Goal: Navigation & Orientation: Find specific page/section

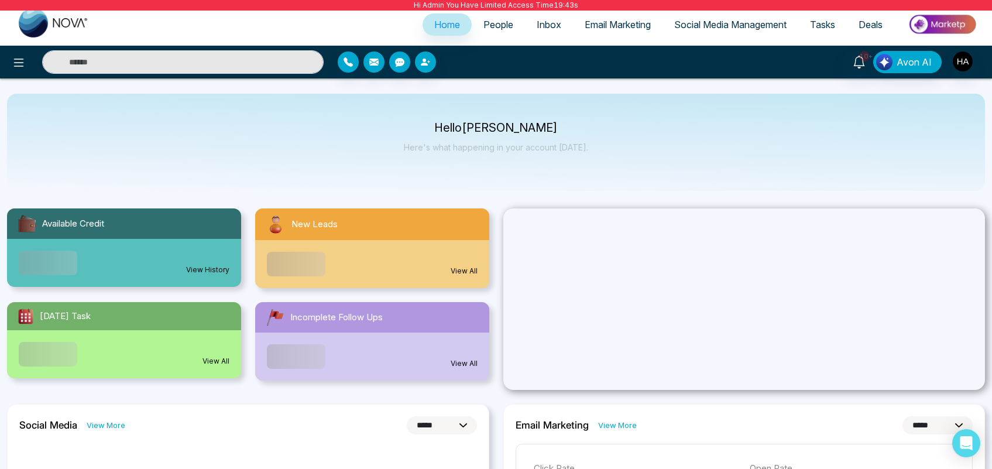
select select "*"
click at [494, 32] on link "People" at bounding box center [498, 24] width 53 height 22
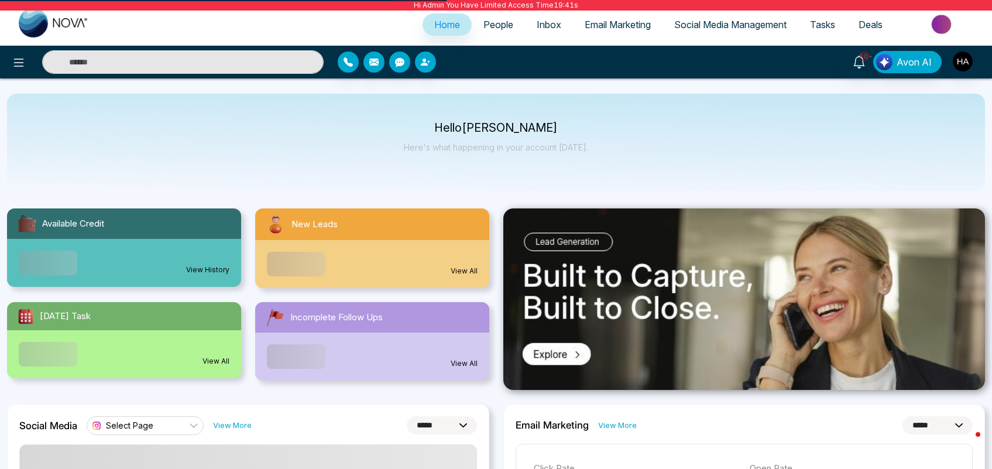
click at [484, 28] on span "People" at bounding box center [499, 25] width 30 height 12
